Goal: Check status: Check status

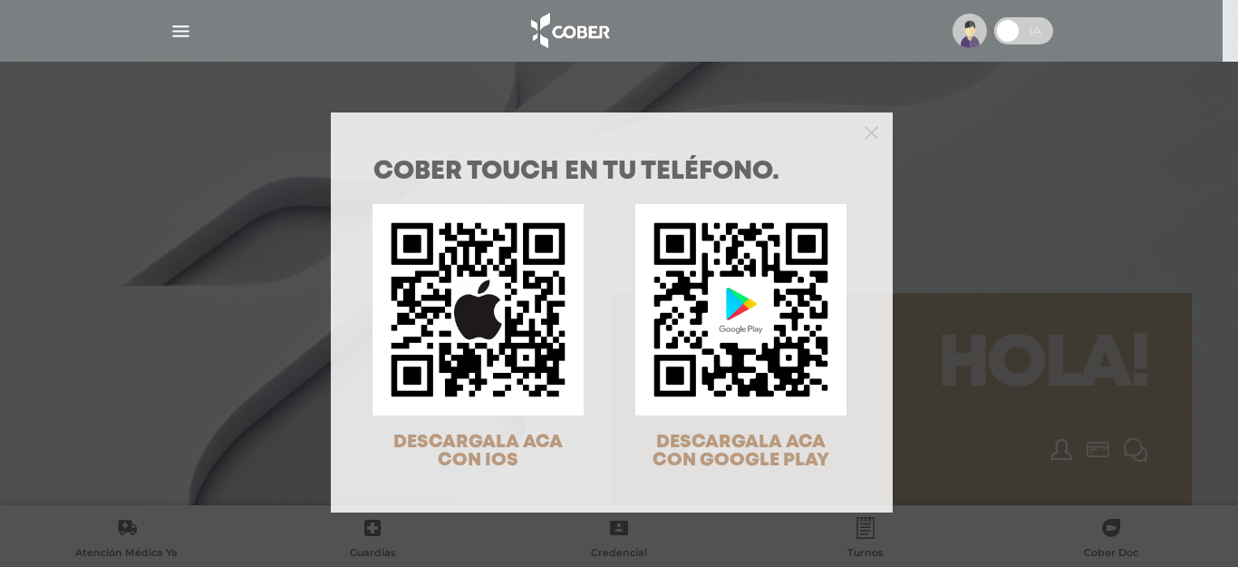
click at [865, 135] on polygon "Close" at bounding box center [872, 133] width 14 height 14
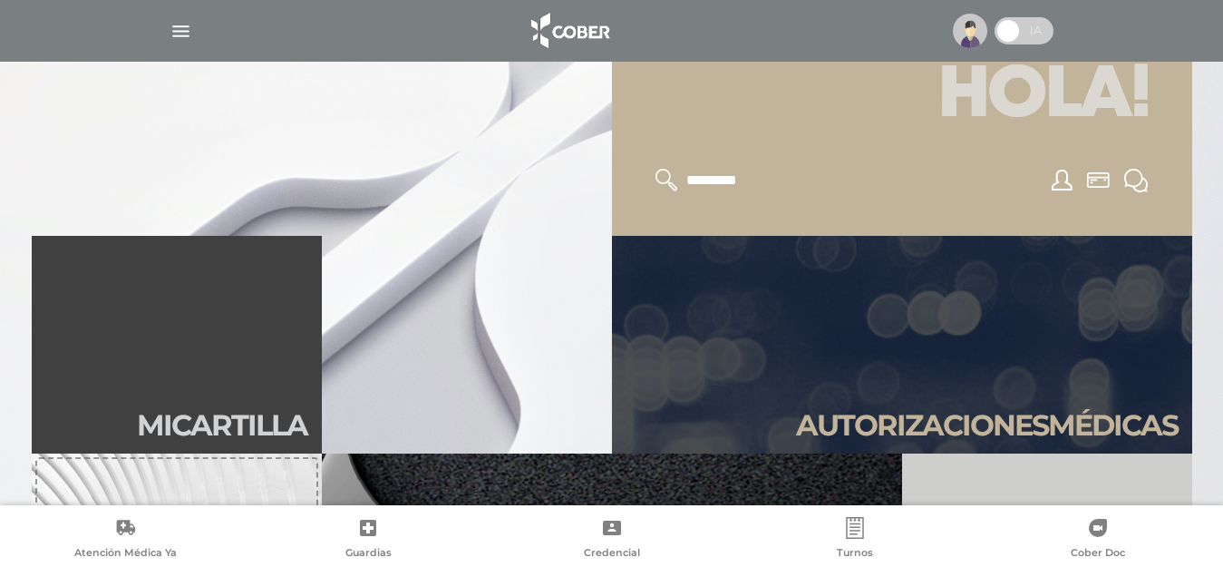
scroll to position [351, 0]
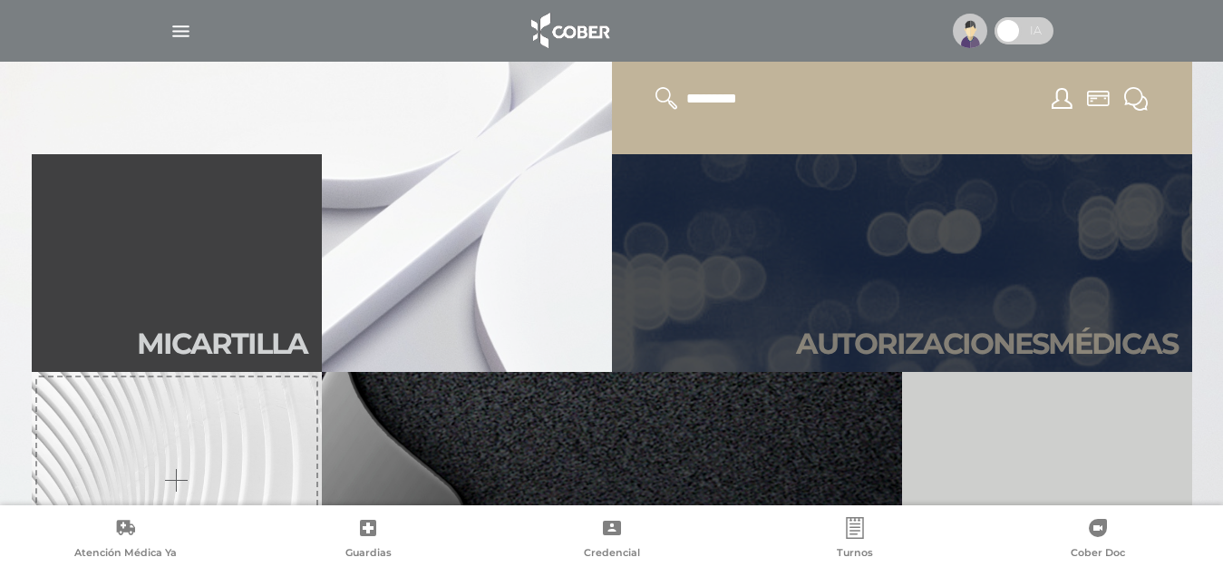
click at [1054, 342] on h2 "Autori zaciones médicas" at bounding box center [987, 343] width 382 height 34
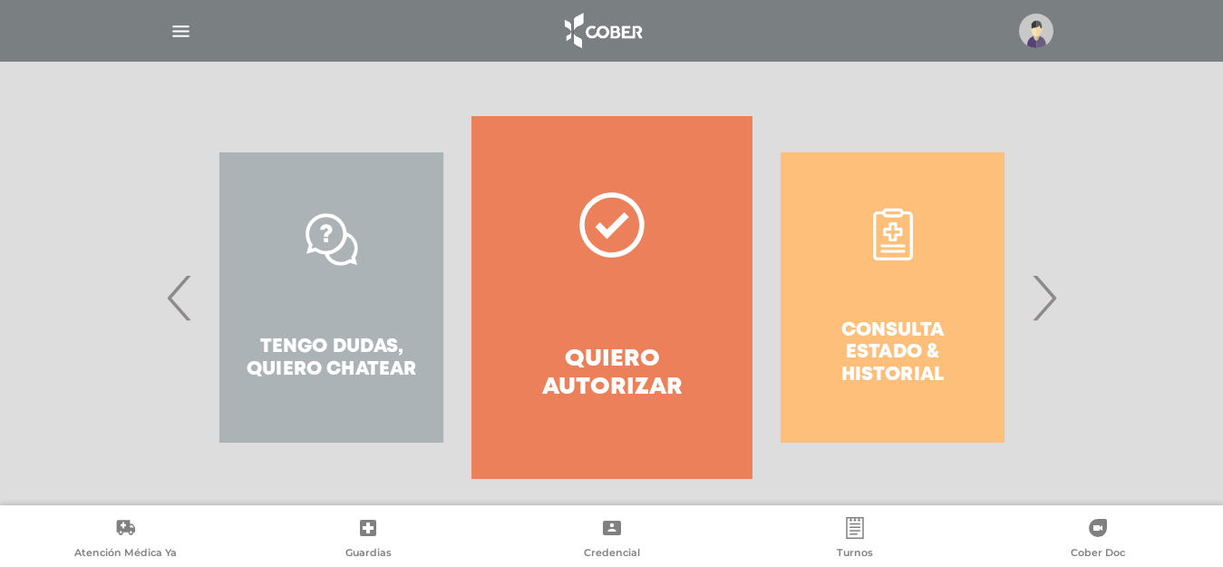
scroll to position [330, 0]
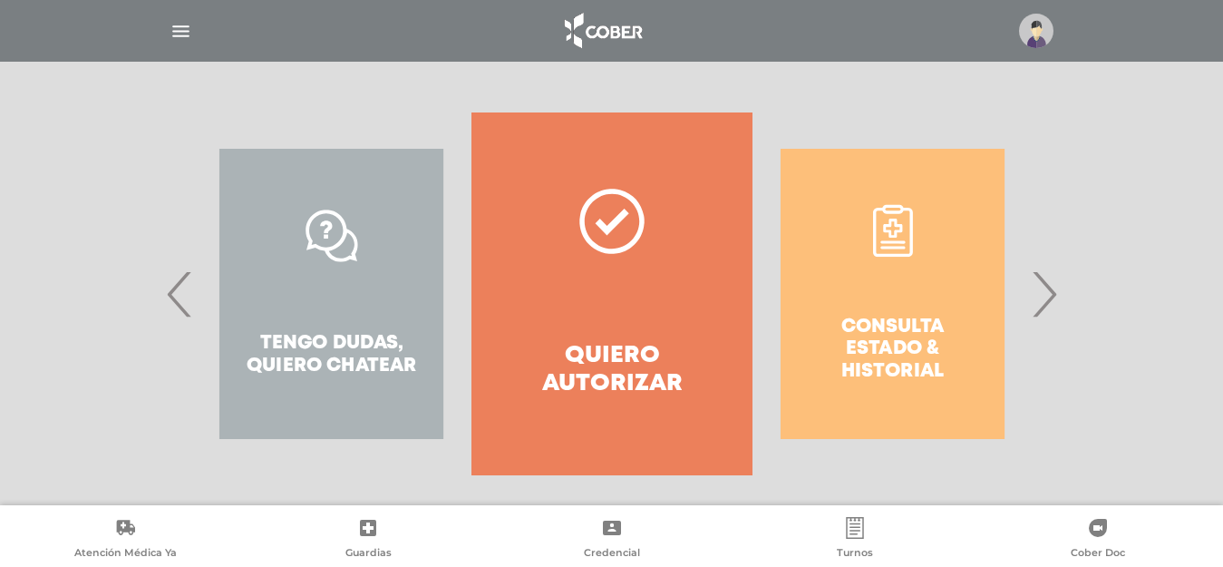
click at [957, 328] on div "Consulta estado & historial" at bounding box center [892, 293] width 280 height 363
click at [1051, 296] on span "›" at bounding box center [1043, 294] width 35 height 98
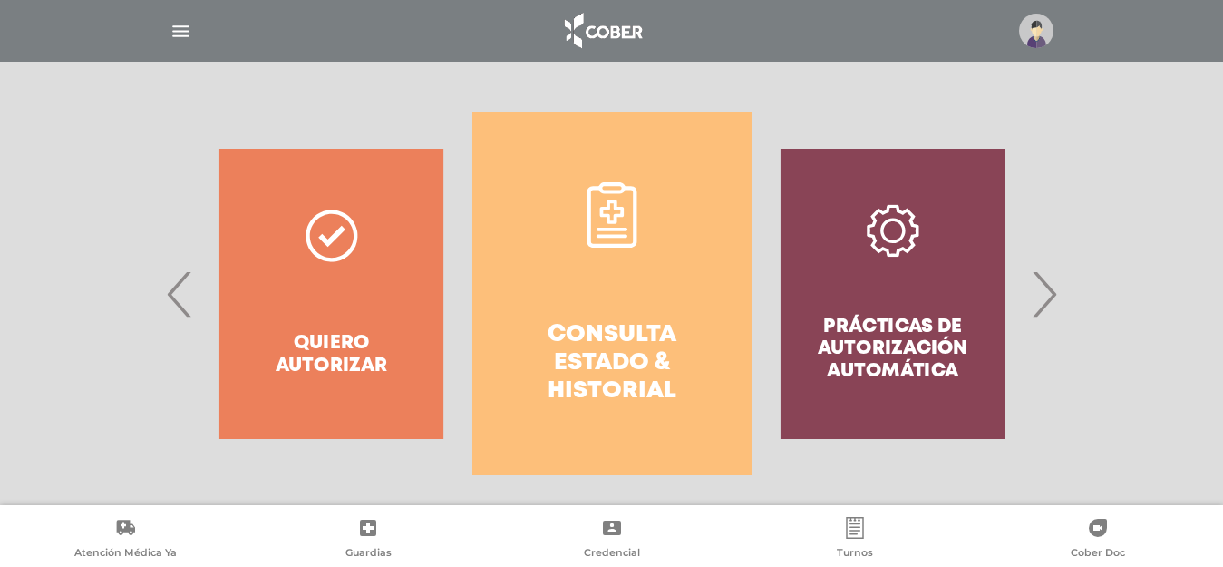
click at [626, 354] on h4 "Consulta estado & historial" at bounding box center [612, 363] width 215 height 85
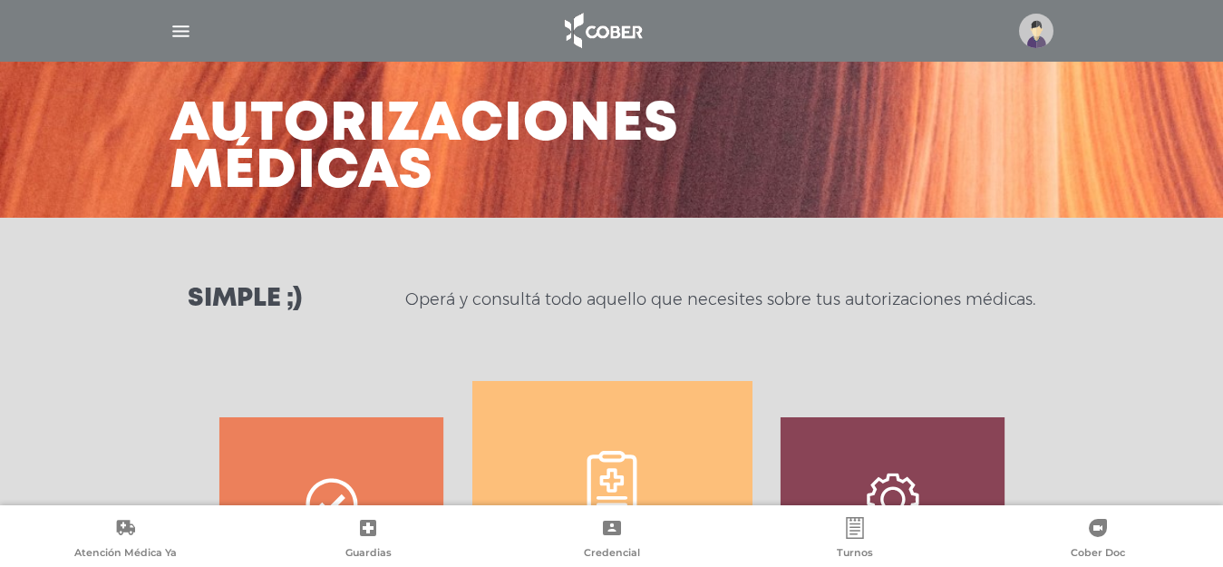
scroll to position [0, 0]
